Goal: Information Seeking & Learning: Understand process/instructions

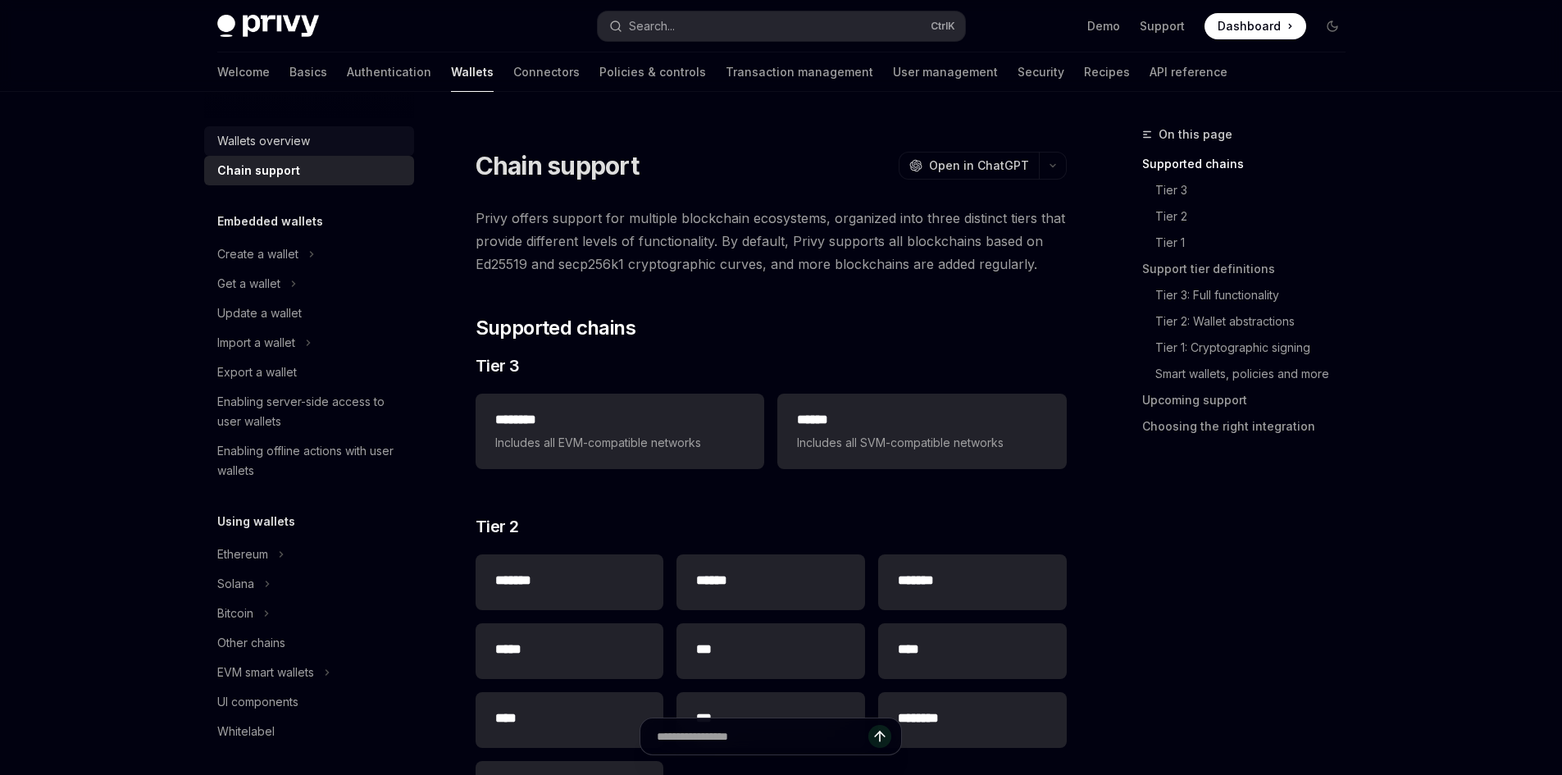
click at [312, 143] on div "Wallets overview" at bounding box center [310, 141] width 187 height 20
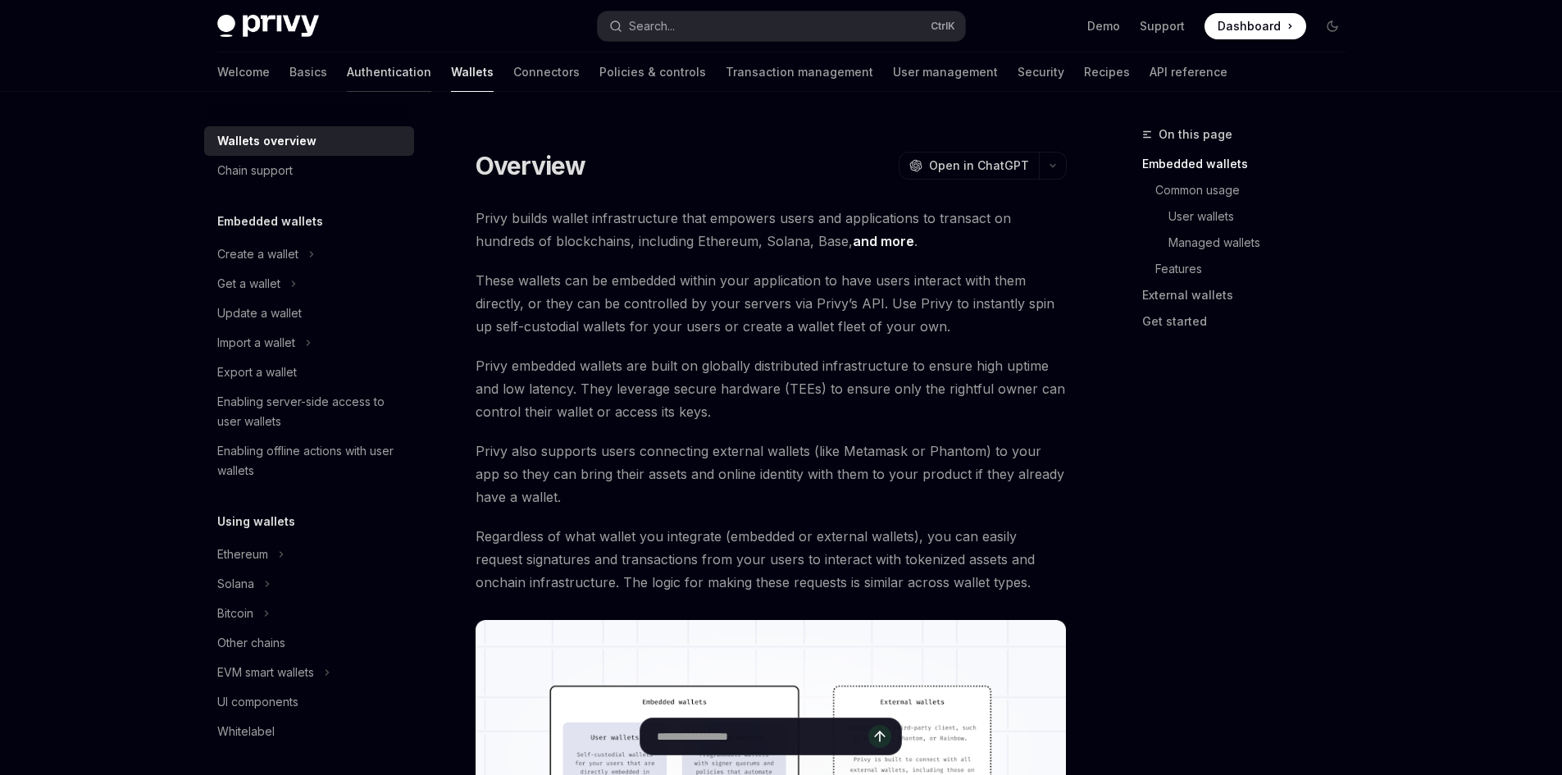
click at [347, 73] on link "Authentication" at bounding box center [389, 71] width 84 height 39
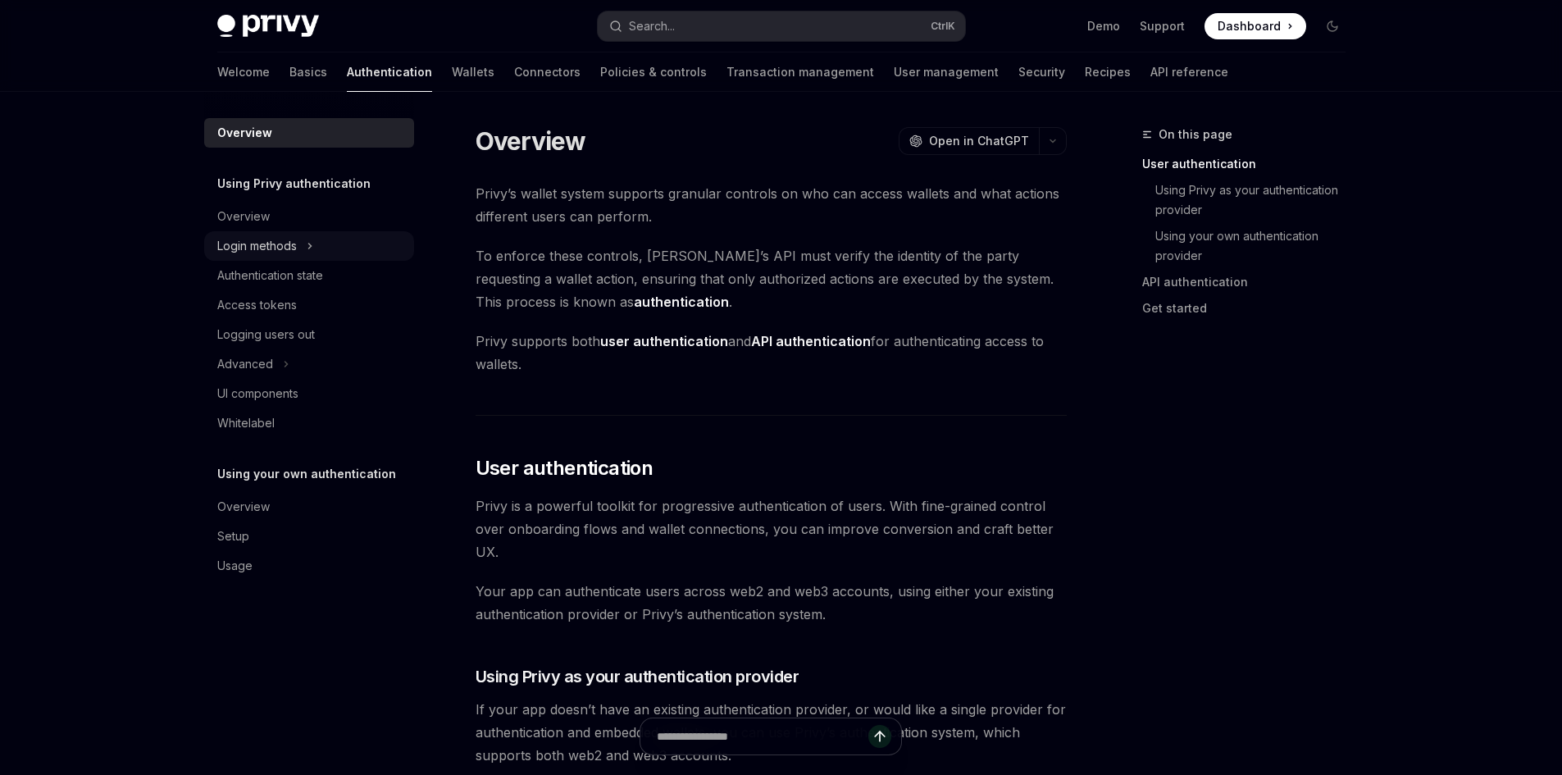
click at [348, 238] on button "Login methods" at bounding box center [309, 246] width 210 height 30
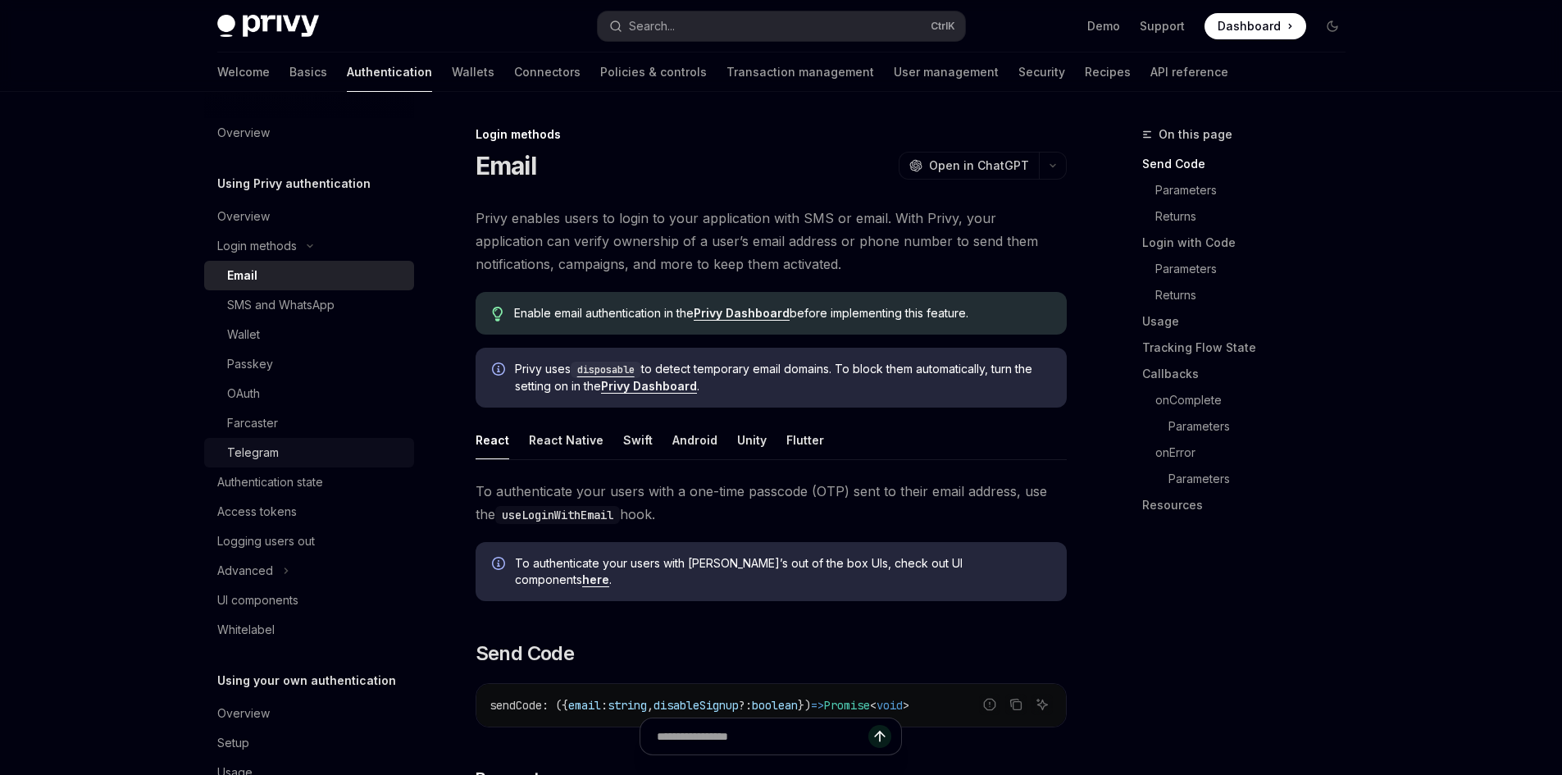
click at [293, 444] on div "Telegram" at bounding box center [315, 453] width 177 height 20
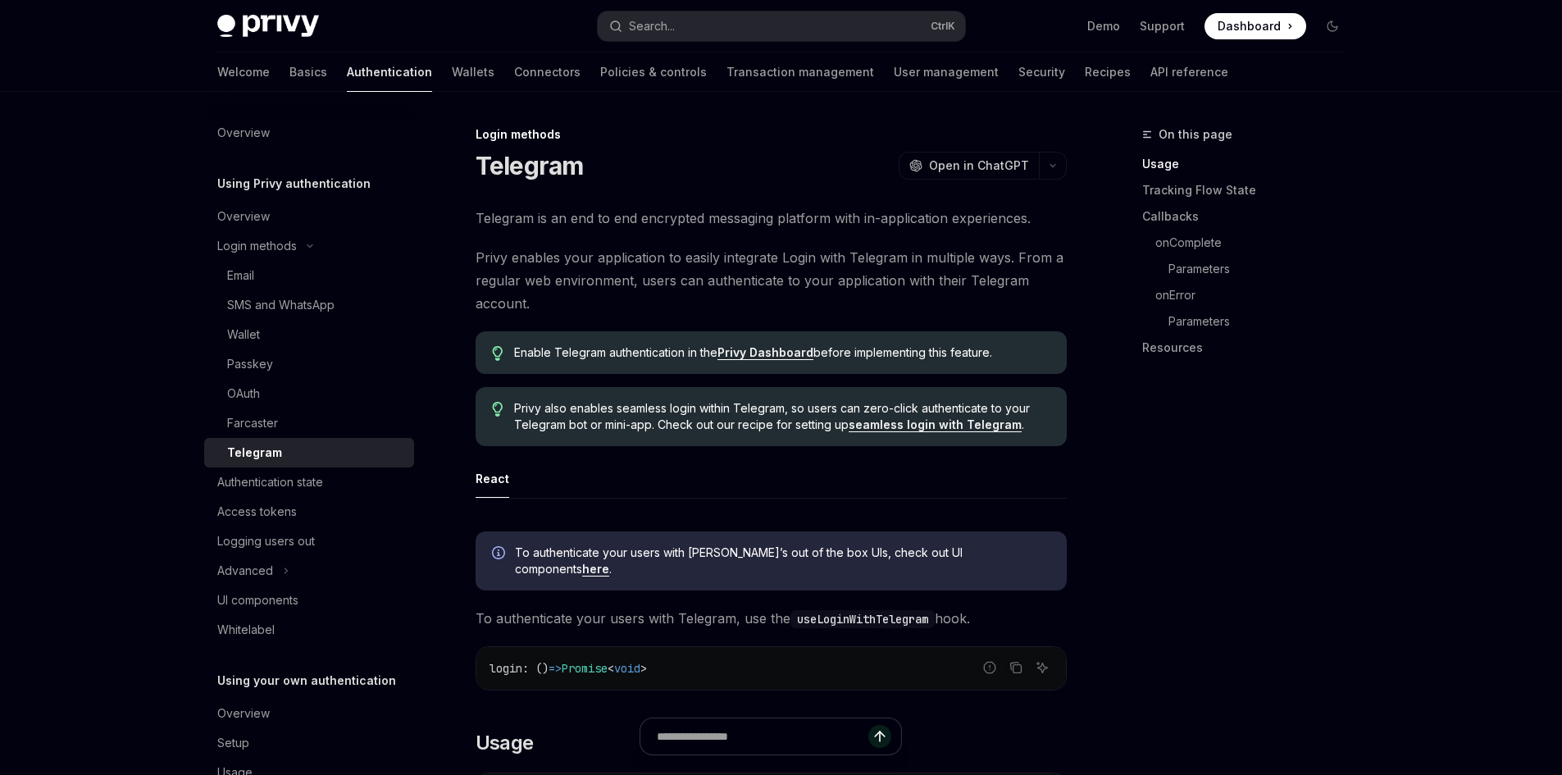
click at [767, 358] on link "Privy Dashboard" at bounding box center [765, 352] width 96 height 15
click at [962, 423] on link "seamless login with Telegram" at bounding box center [935, 424] width 173 height 15
type textarea "*"
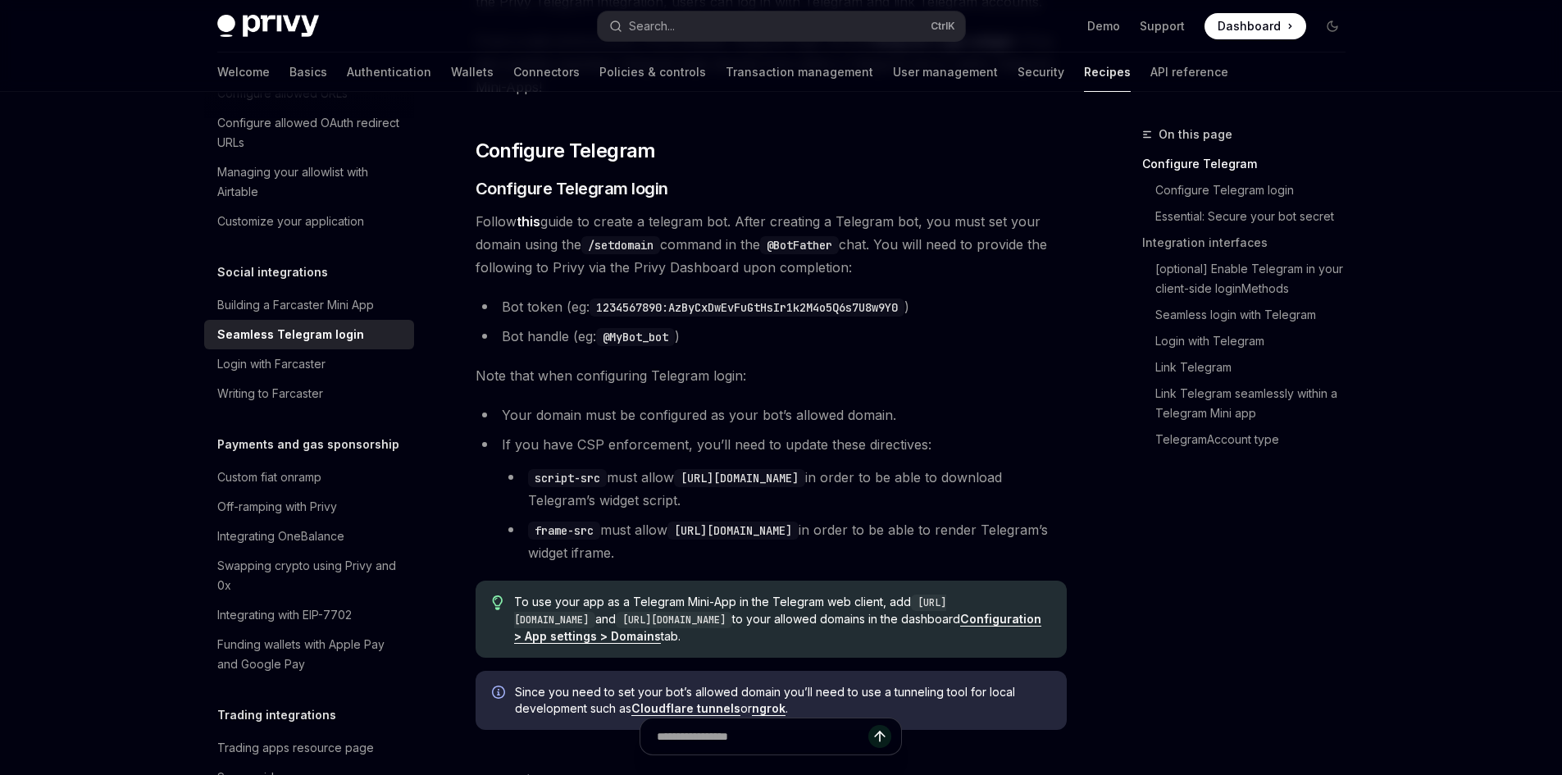
scroll to position [246, 0]
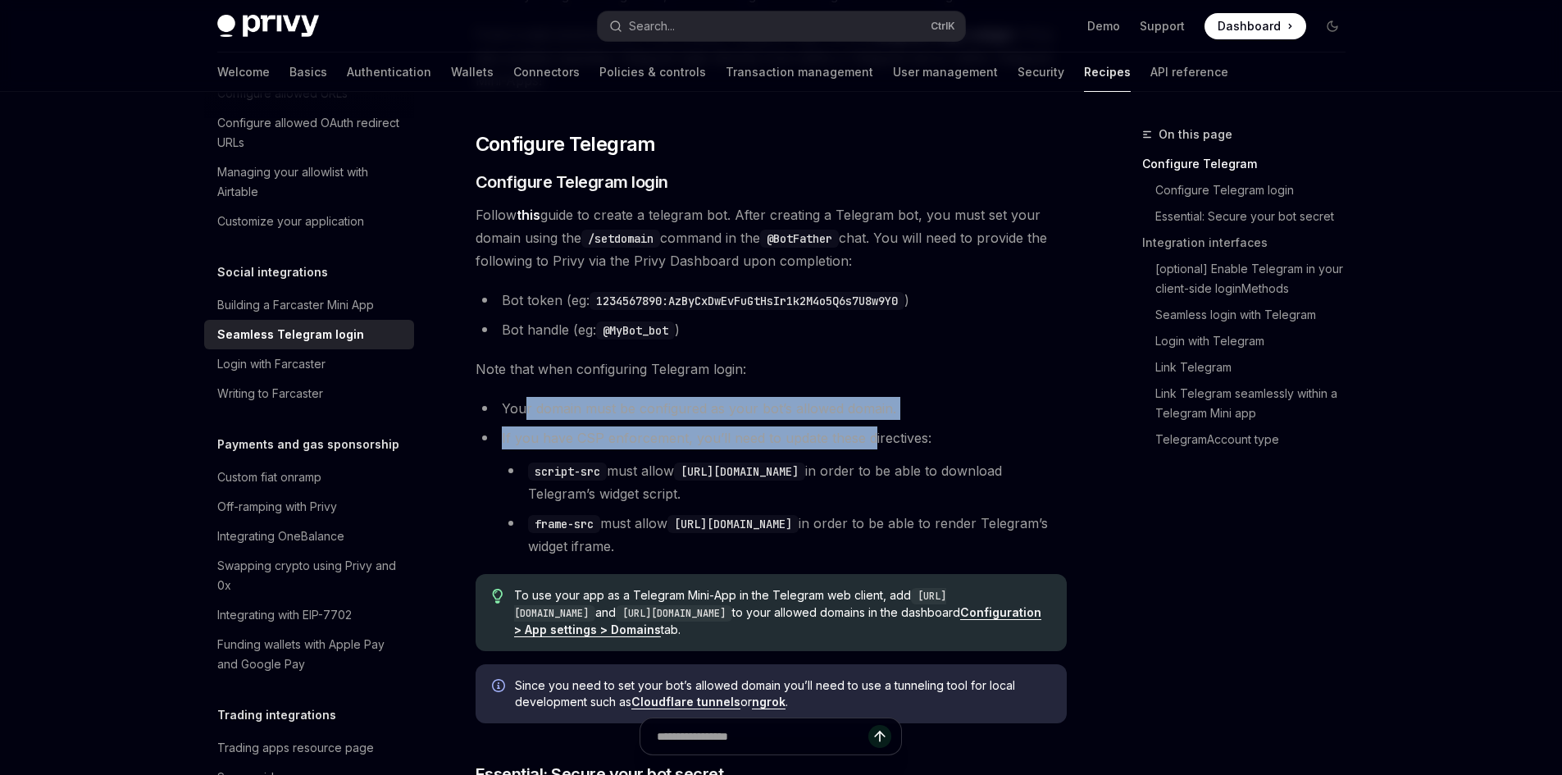
drag, startPoint x: 523, startPoint y: 403, endPoint x: 871, endPoint y: 421, distance: 348.1
click at [871, 421] on ul "Your domain must be configured as your bot’s allowed domain. If you have CSP en…" at bounding box center [771, 477] width 591 height 161
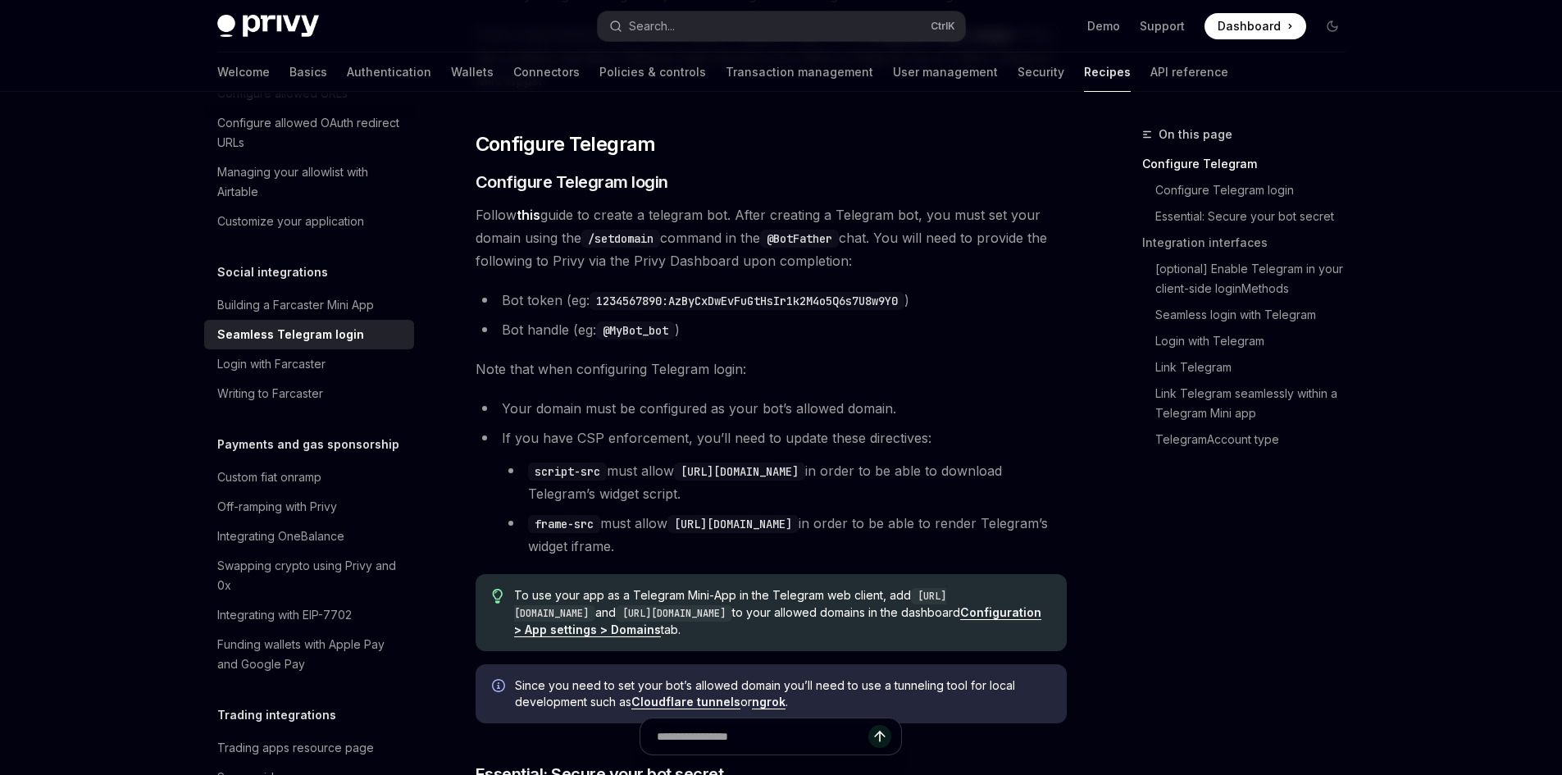
click at [500, 439] on li "If you have CSP enforcement, you’ll need to update these directives: script-src…" at bounding box center [771, 491] width 591 height 131
drag, startPoint x: 582, startPoint y: 439, endPoint x: 608, endPoint y: 439, distance: 26.2
click at [608, 439] on li "If you have CSP enforcement, you’ll need to update these directives: script-src…" at bounding box center [771, 491] width 591 height 131
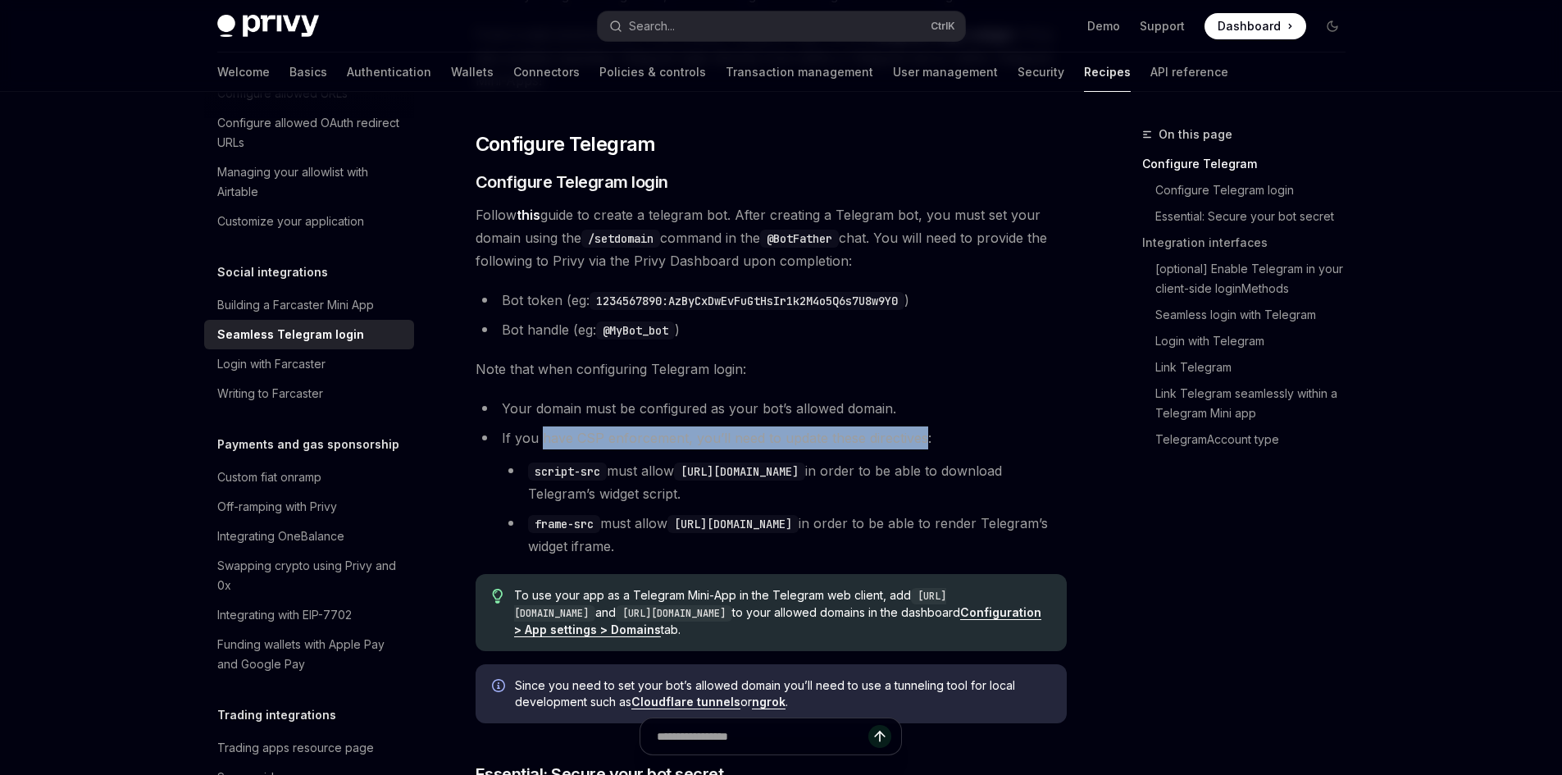
drag, startPoint x: 567, startPoint y: 442, endPoint x: 919, endPoint y: 444, distance: 351.7
click at [919, 444] on li "If you have CSP enforcement, you’ll need to update these directives: script-src…" at bounding box center [771, 491] width 591 height 131
drag, startPoint x: 919, startPoint y: 444, endPoint x: 500, endPoint y: 438, distance: 419.0
click at [500, 438] on li "If you have CSP enforcement, you’ll need to update these directives: script-src…" at bounding box center [771, 491] width 591 height 131
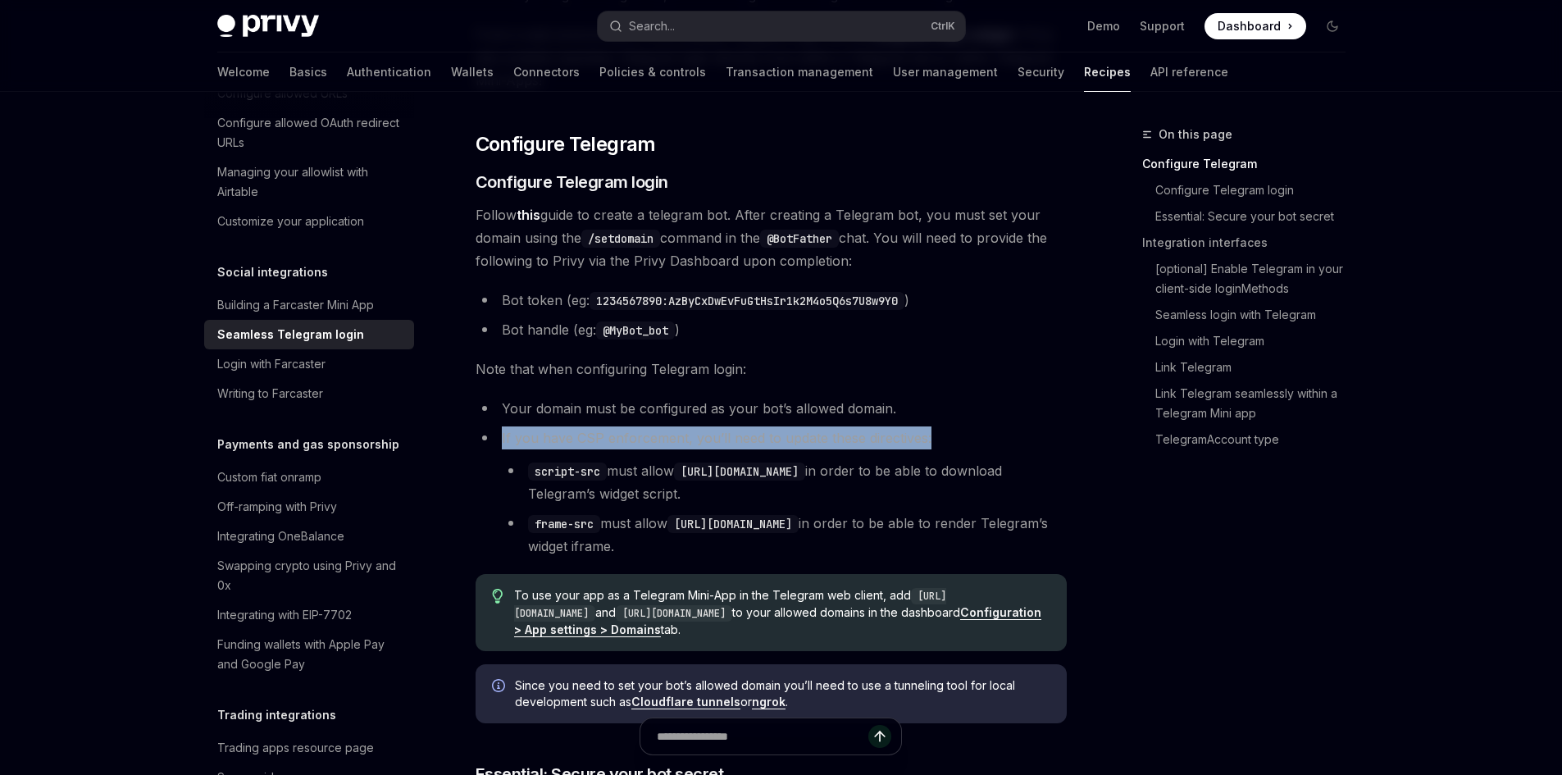
click at [500, 438] on li "If you have CSP enforcement, you’ll need to update these directives: script-src…" at bounding box center [771, 491] width 591 height 131
drag, startPoint x: 500, startPoint y: 438, endPoint x: 869, endPoint y: 446, distance: 369.0
click at [869, 446] on li "If you have CSP enforcement, you’ll need to update these directives: script-src…" at bounding box center [771, 491] width 591 height 131
drag, startPoint x: 869, startPoint y: 446, endPoint x: 500, endPoint y: 444, distance: 368.9
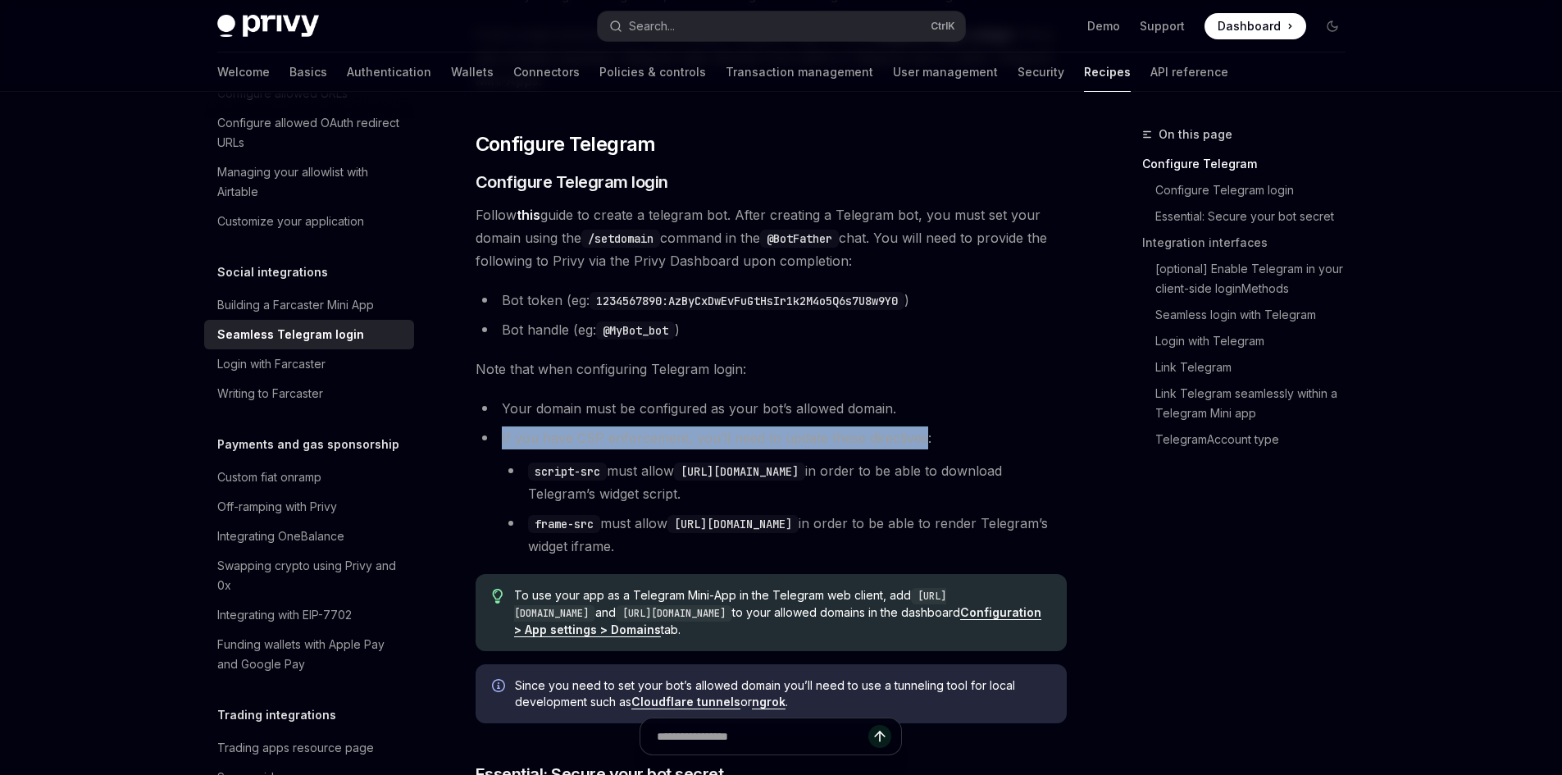
click at [500, 444] on li "If you have CSP enforcement, you’ll need to update these directives: script-src…" at bounding box center [771, 491] width 591 height 131
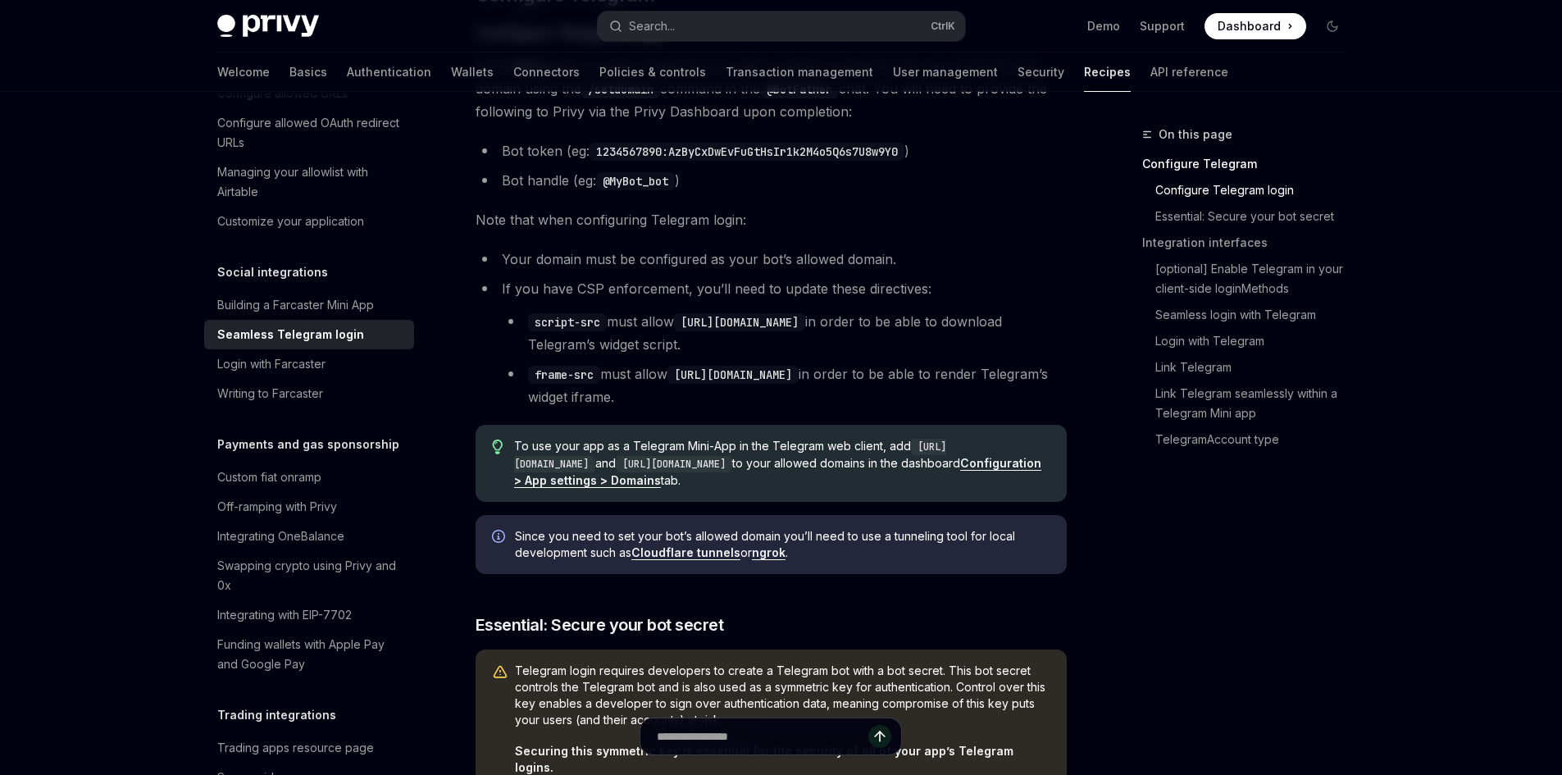
scroll to position [410, 0]
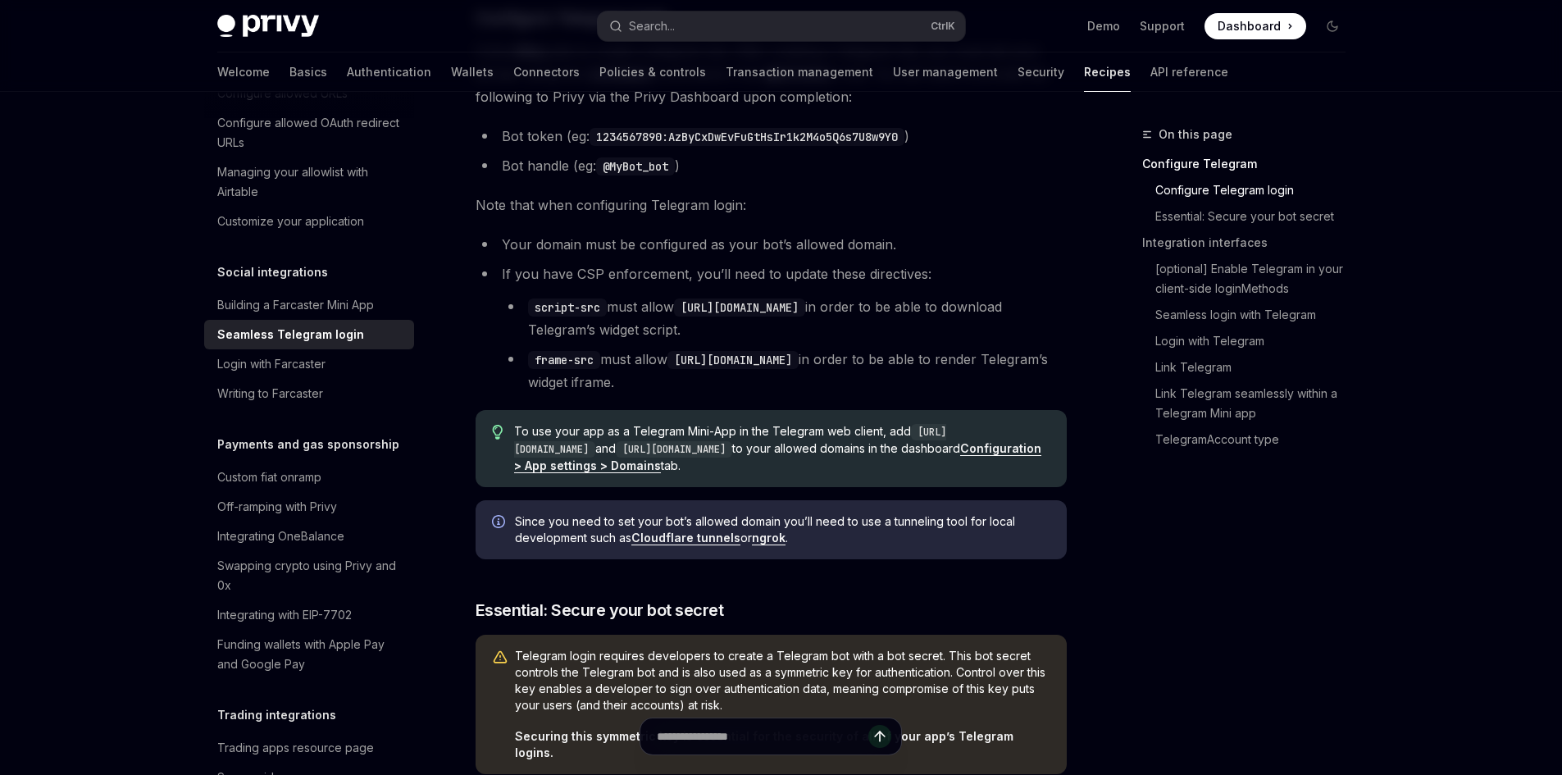
drag, startPoint x: 517, startPoint y: 444, endPoint x: 659, endPoint y: 455, distance: 142.3
click at [659, 455] on code "[URL][DOMAIN_NAME]" at bounding box center [730, 441] width 432 height 34
copy code "[URL][DOMAIN_NAME]"
drag, startPoint x: 697, startPoint y: 443, endPoint x: 842, endPoint y: 446, distance: 145.1
click at [732, 446] on code "[URL][DOMAIN_NAME]" at bounding box center [674, 449] width 116 height 16
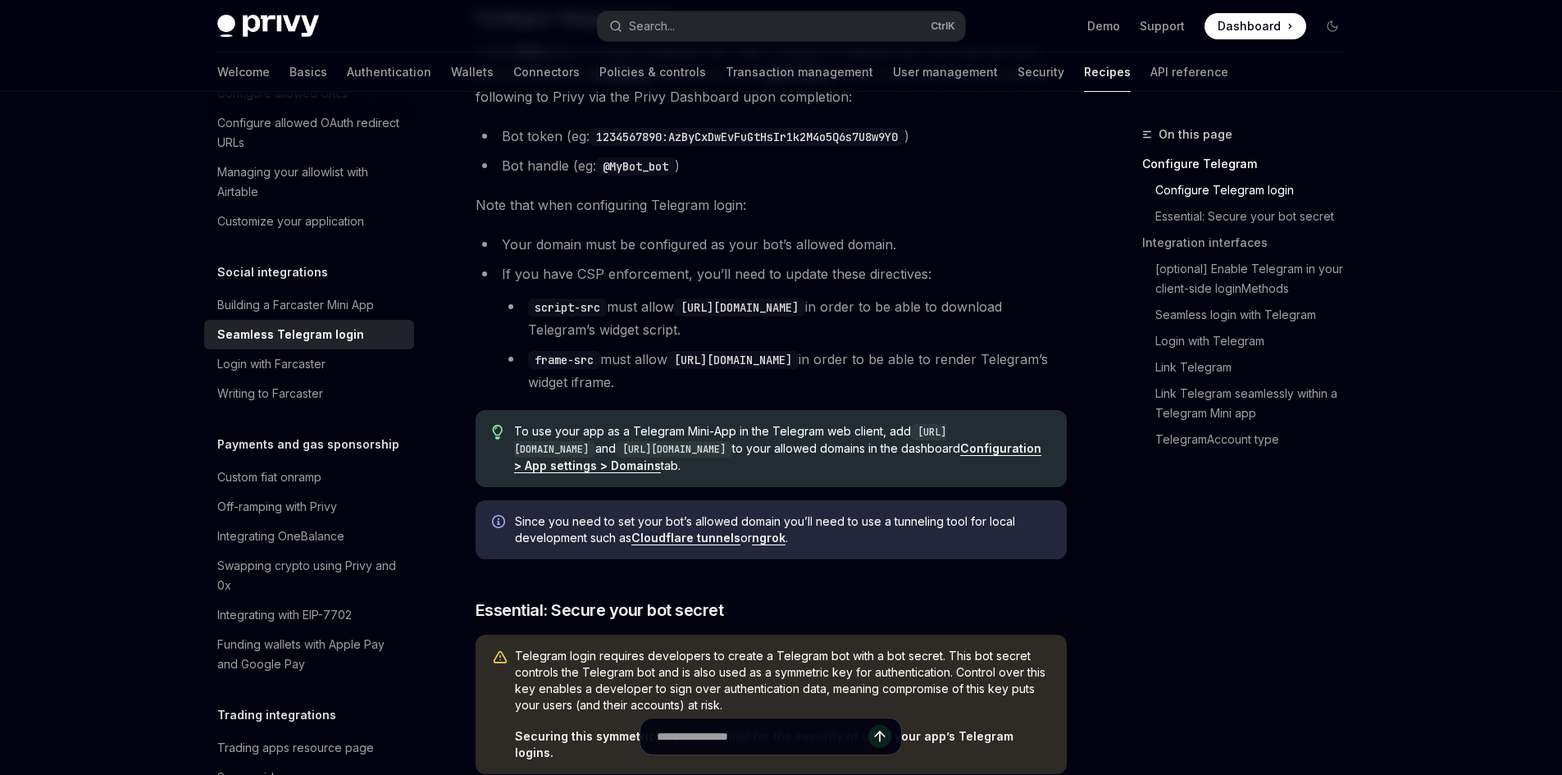
copy code "[URL][DOMAIN_NAME]"
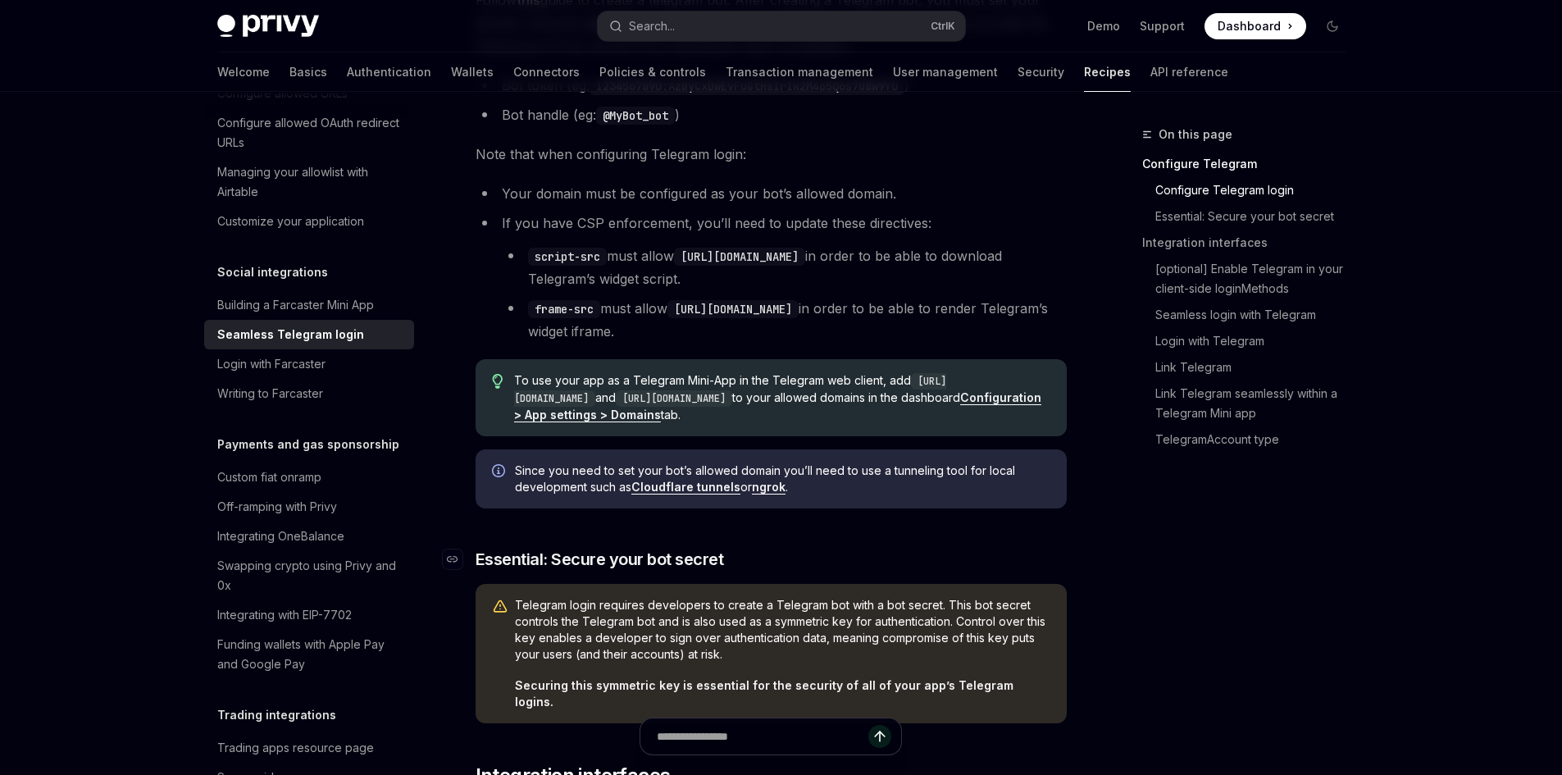
scroll to position [656, 0]
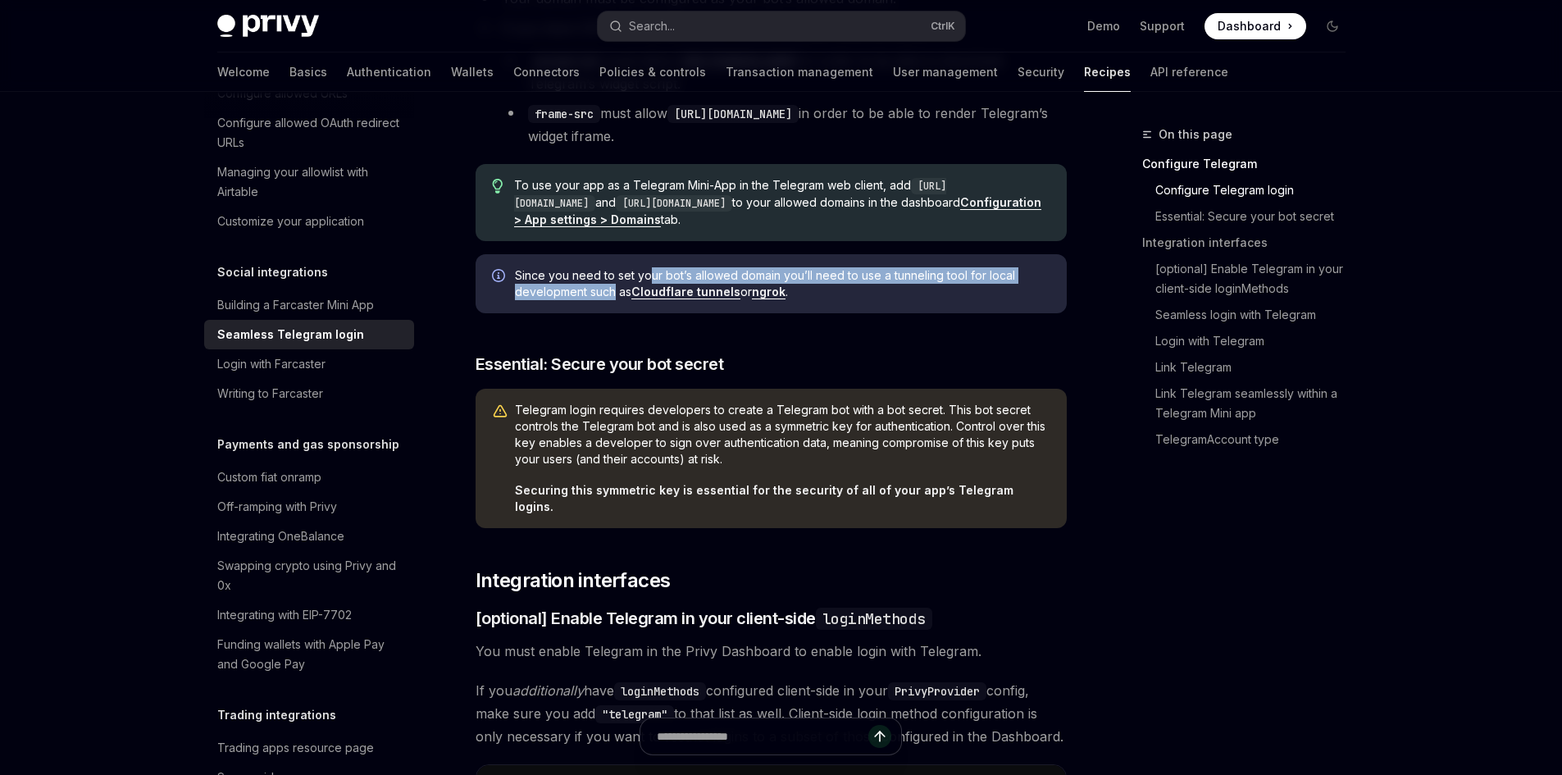
drag, startPoint x: 646, startPoint y: 274, endPoint x: 615, endPoint y: 290, distance: 35.2
click at [615, 290] on span "Since you need to set your bot’s allowed domain you’ll need to use a tunneling …" at bounding box center [782, 283] width 535 height 33
drag, startPoint x: 627, startPoint y: 290, endPoint x: 514, endPoint y: 278, distance: 113.8
click at [515, 278] on span "Since you need to set your bot’s allowed domain you’ll need to use a tunneling …" at bounding box center [782, 283] width 535 height 33
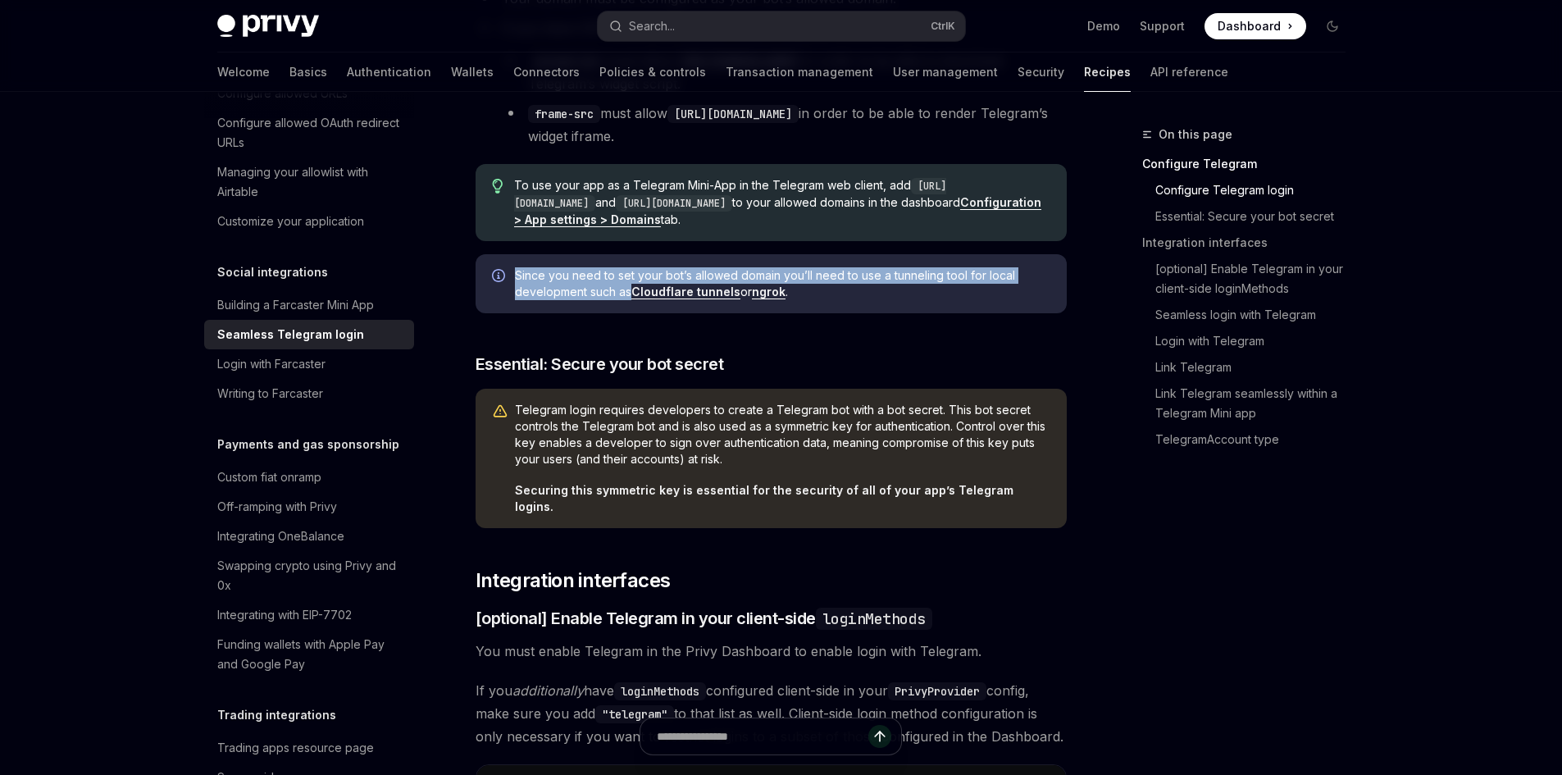
click at [515, 278] on span "Since you need to set your bot’s allowed domain you’ll need to use a tunneling …" at bounding box center [782, 283] width 535 height 33
drag, startPoint x: 514, startPoint y: 278, endPoint x: 625, endPoint y: 300, distance: 112.9
click at [625, 300] on div "Since you need to set your bot’s allowed domain you’ll need to use a tunneling …" at bounding box center [771, 283] width 591 height 59
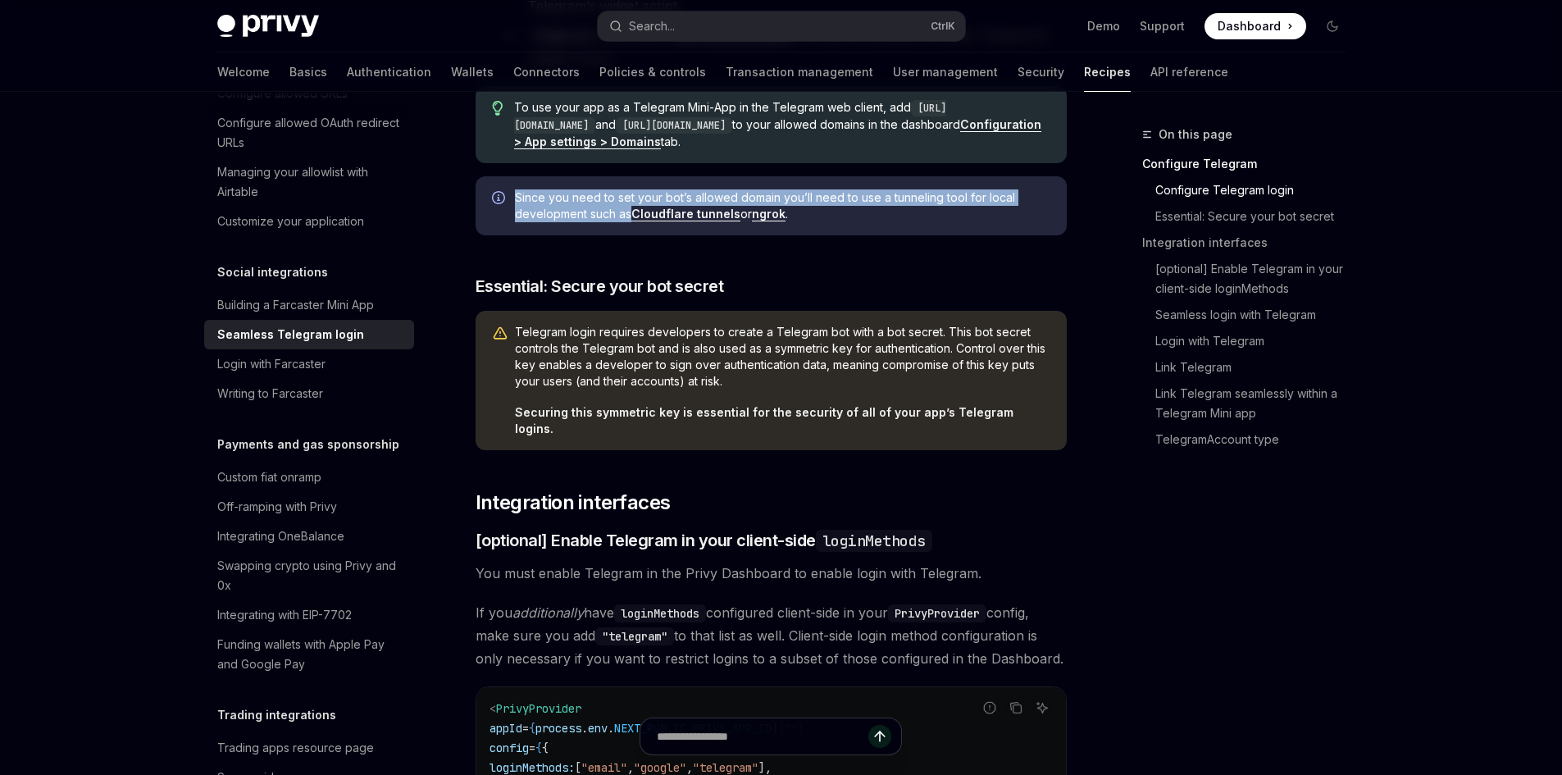
scroll to position [738, 0]
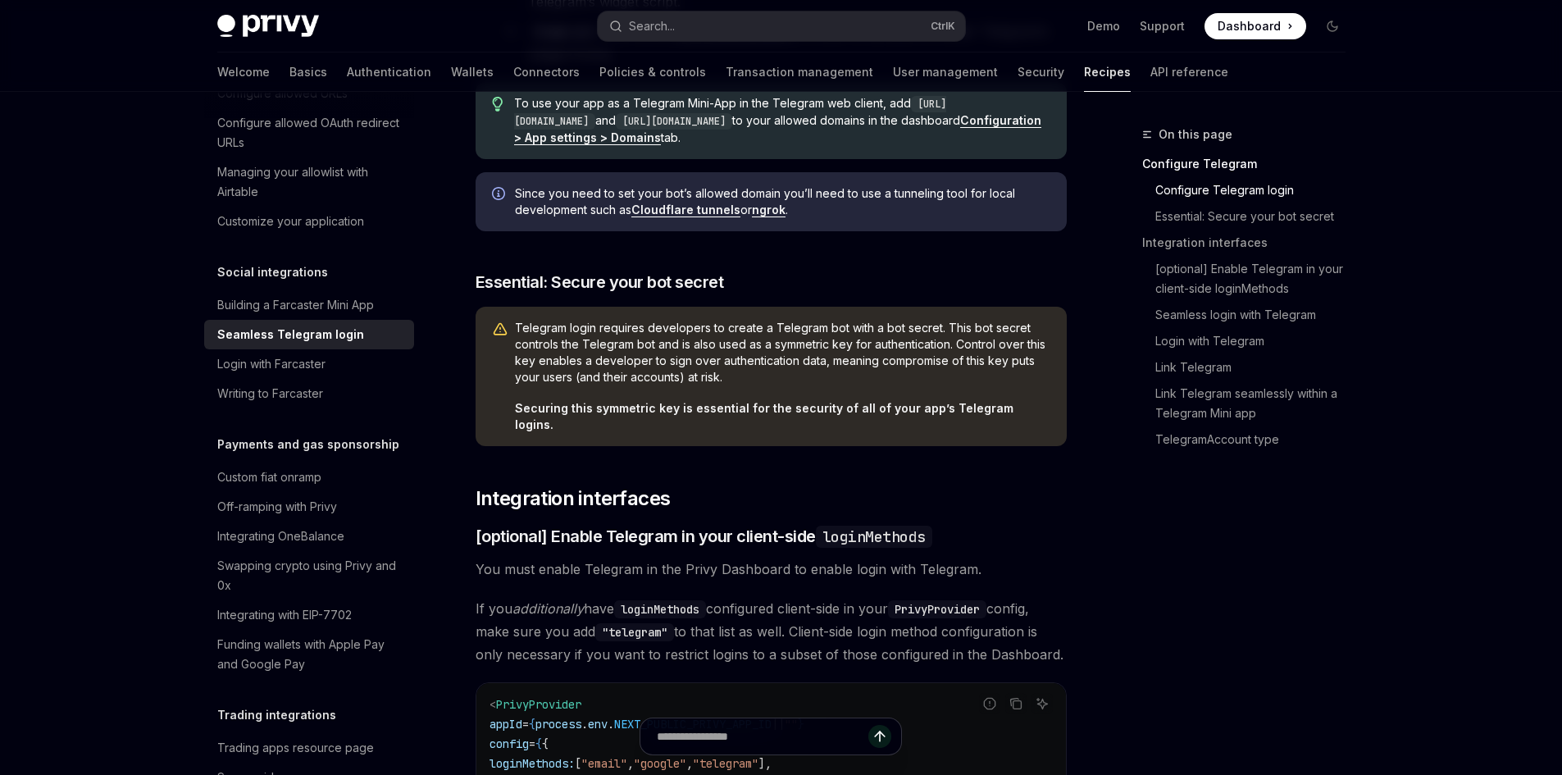
click at [521, 325] on span "Telegram login requires developers to create a Telegram bot with a bot secret. …" at bounding box center [782, 353] width 535 height 66
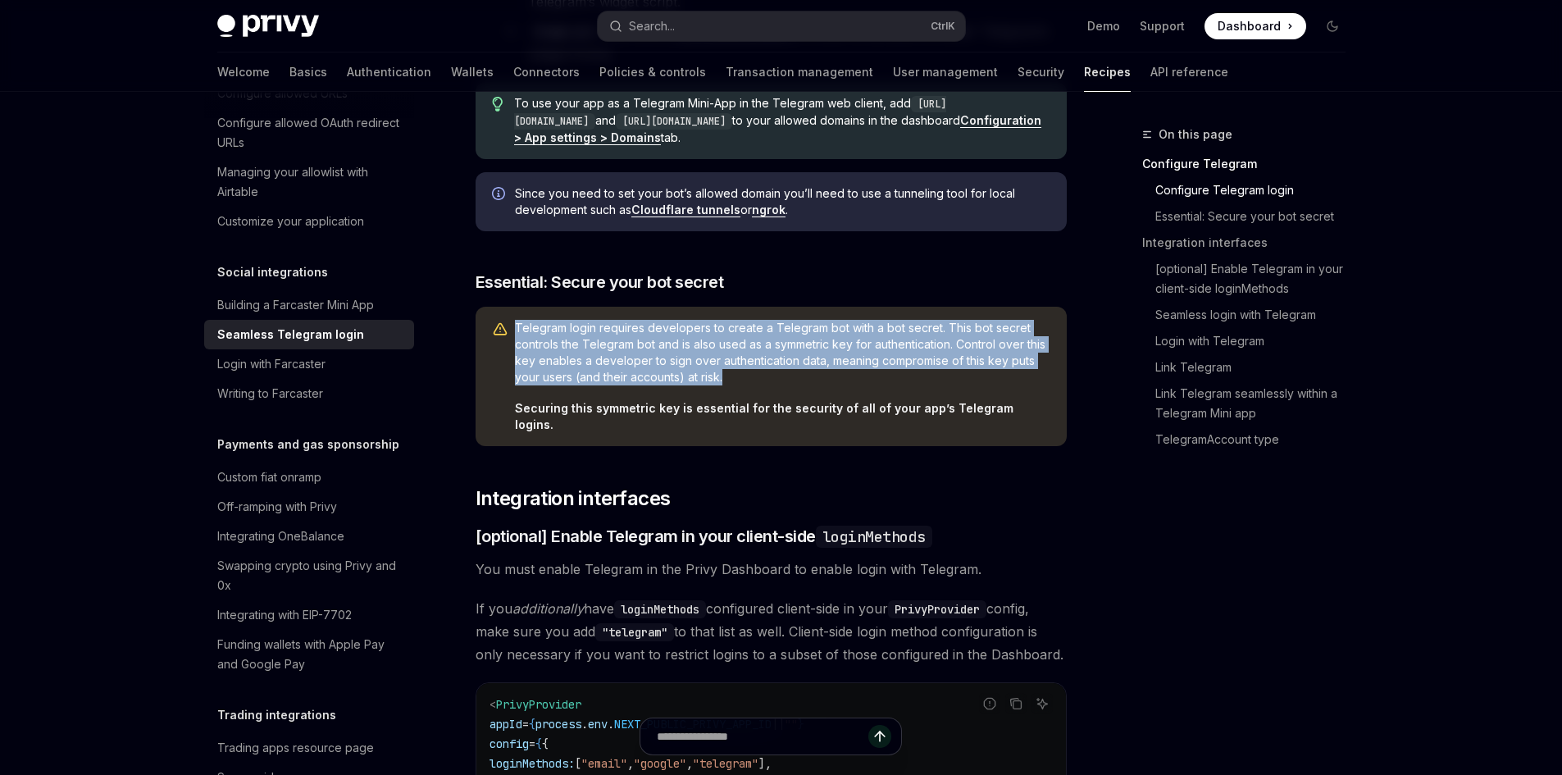
drag, startPoint x: 521, startPoint y: 325, endPoint x: 731, endPoint y: 375, distance: 215.9
click at [731, 375] on span "Telegram login requires developers to create a Telegram bot with a bot secret. …" at bounding box center [782, 353] width 535 height 66
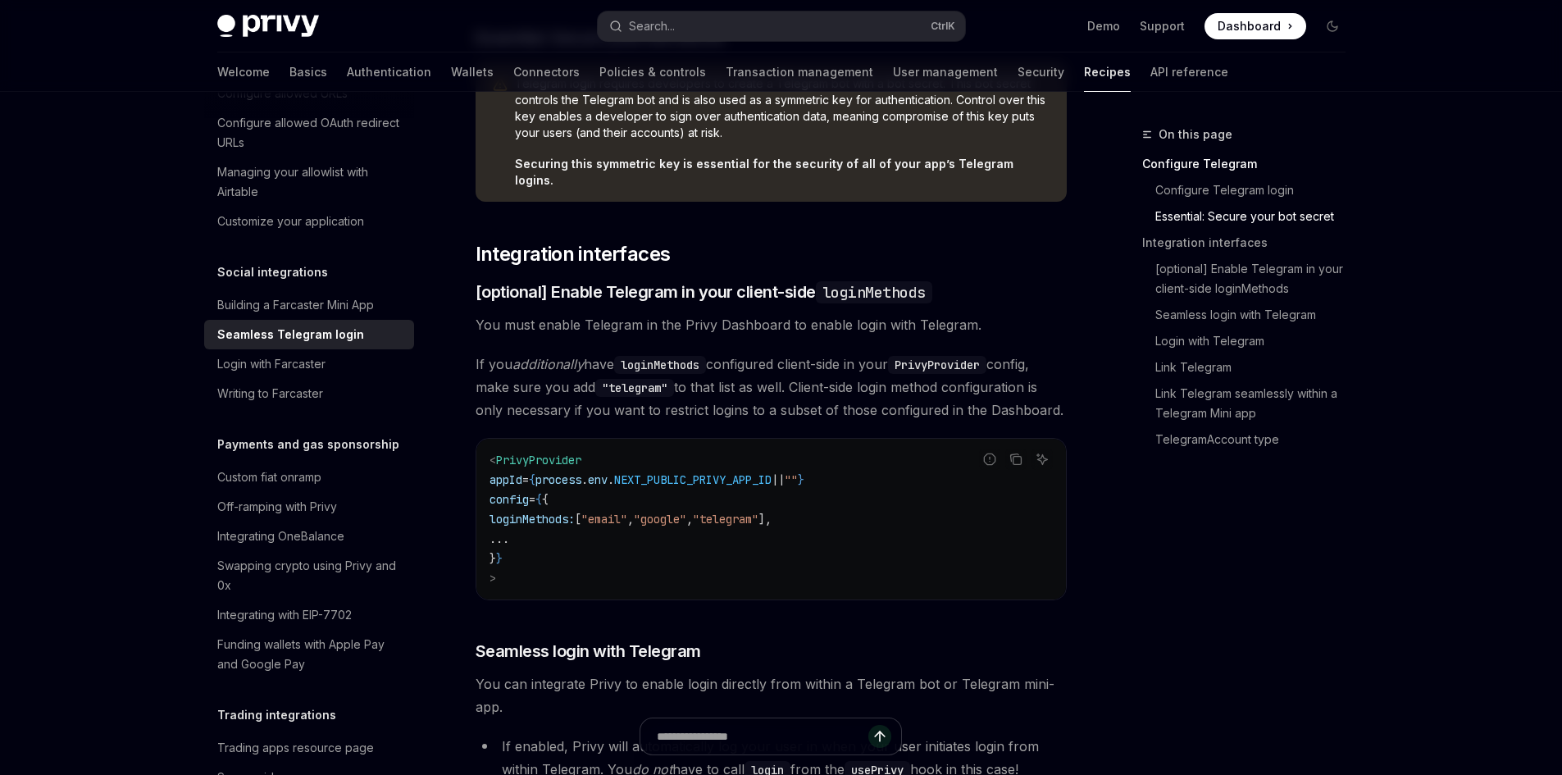
scroll to position [984, 0]
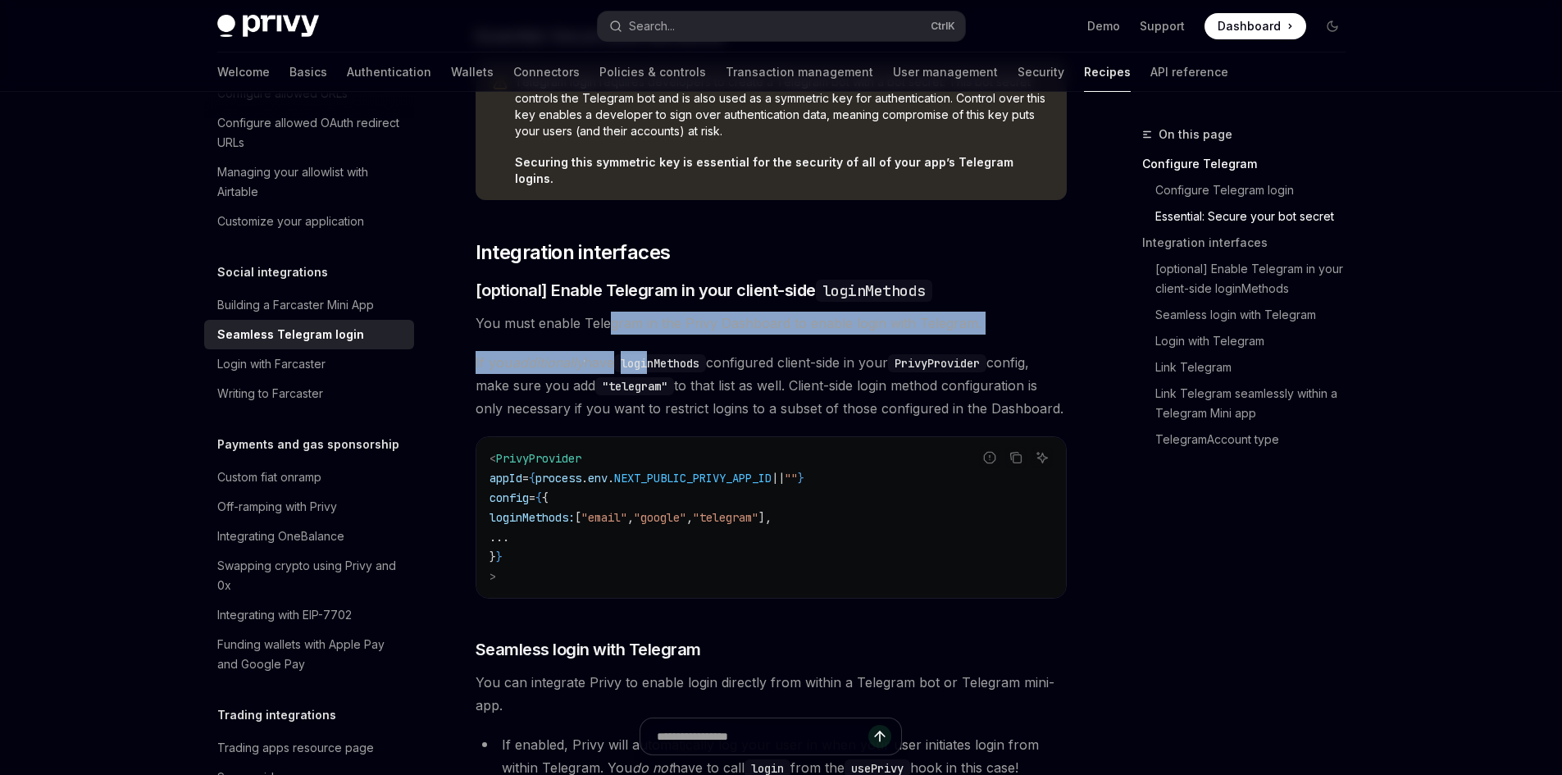
drag, startPoint x: 609, startPoint y: 297, endPoint x: 658, endPoint y: 322, distance: 55.4
click at [542, 351] on span "If you additionally have loginMethods configured client-side in your PrivyProvi…" at bounding box center [771, 385] width 591 height 69
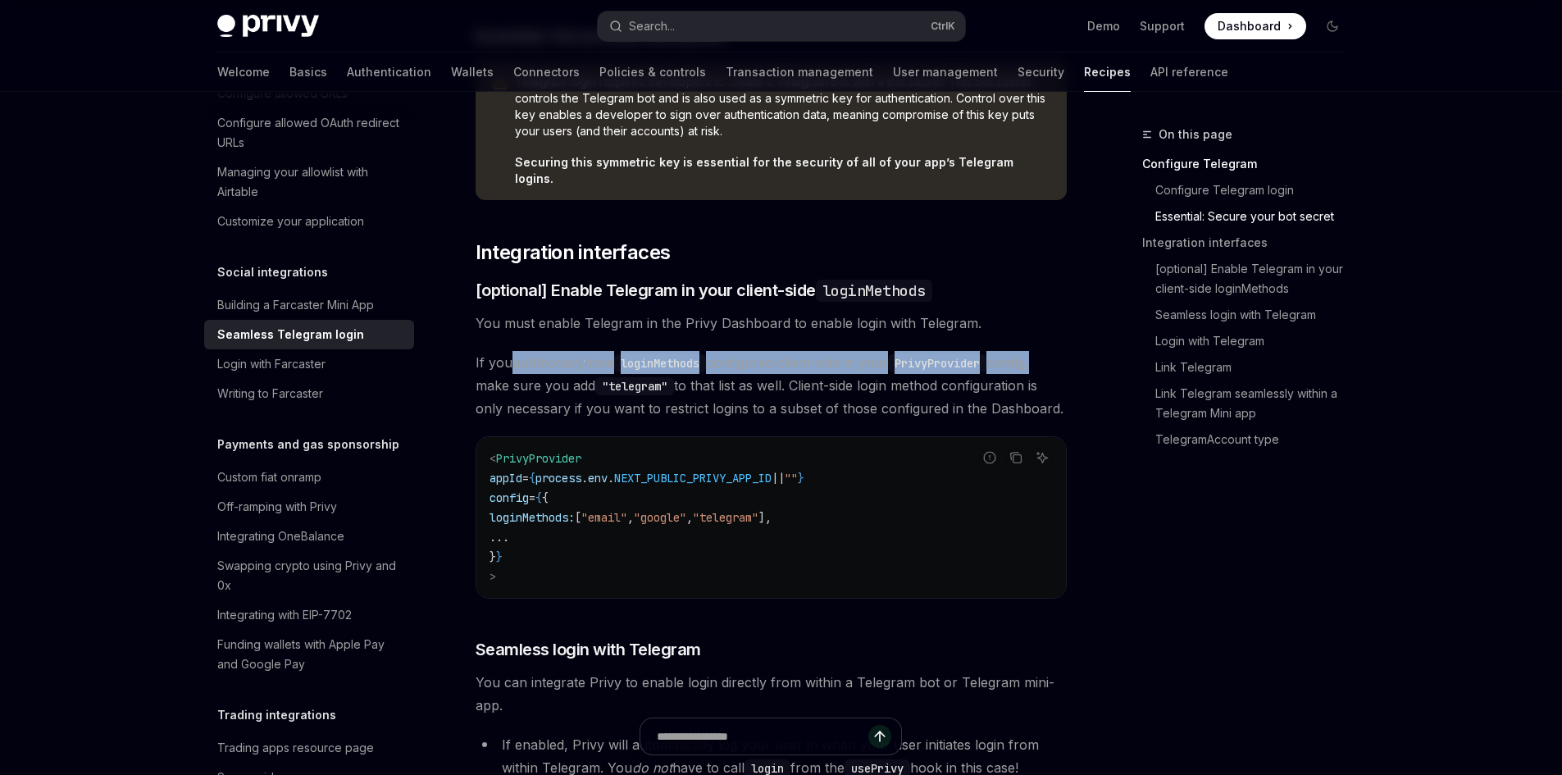
drag, startPoint x: 542, startPoint y: 333, endPoint x: 1032, endPoint y: 339, distance: 490.3
click at [1032, 351] on span "If you additionally have loginMethods configured client-side in your PrivyProvi…" at bounding box center [771, 385] width 591 height 69
click at [1033, 351] on span "If you additionally have loginMethods configured client-side in your PrivyProvi…" at bounding box center [771, 385] width 591 height 69
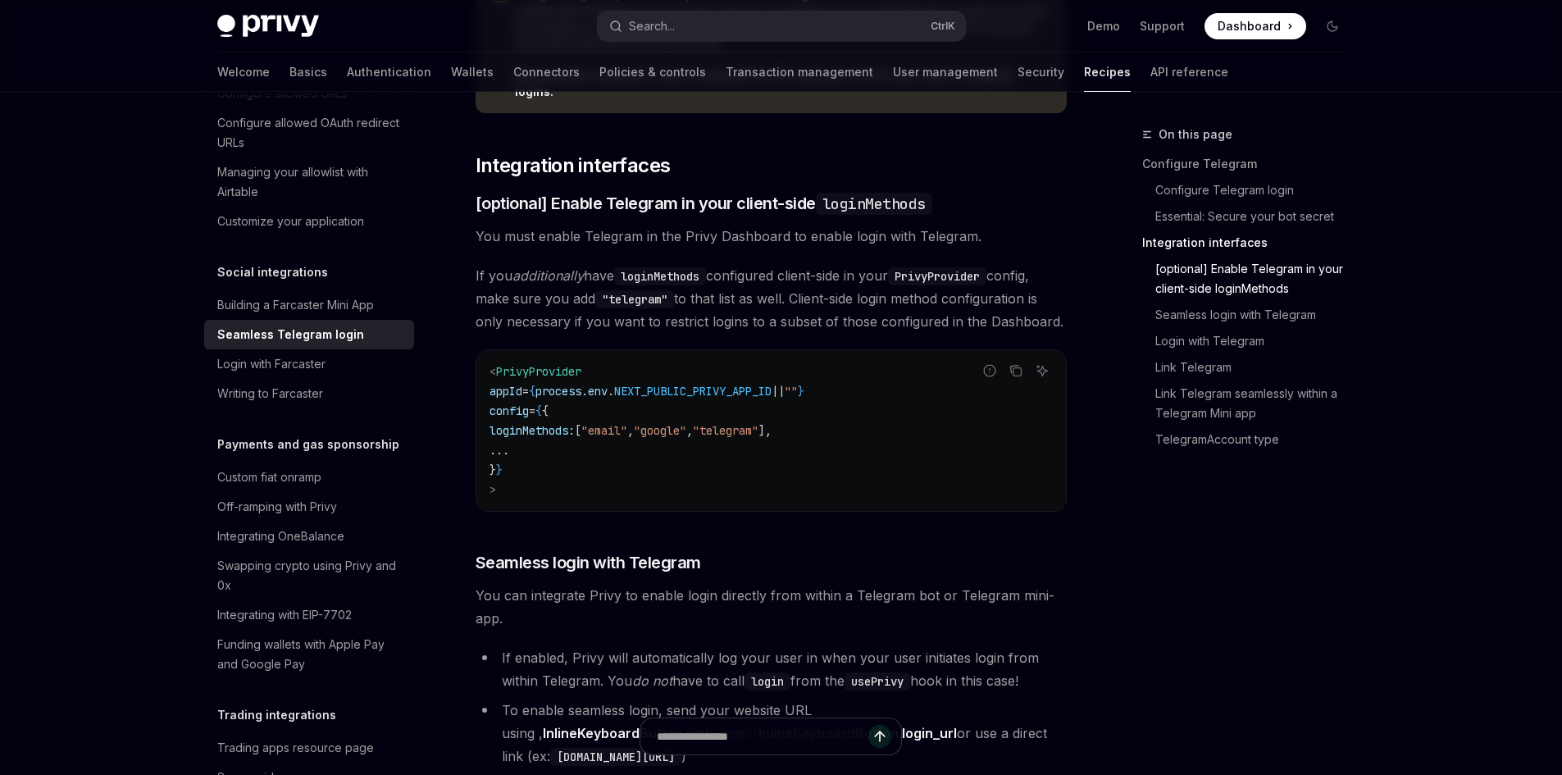
scroll to position [1066, 0]
